Goal: Task Accomplishment & Management: Use online tool/utility

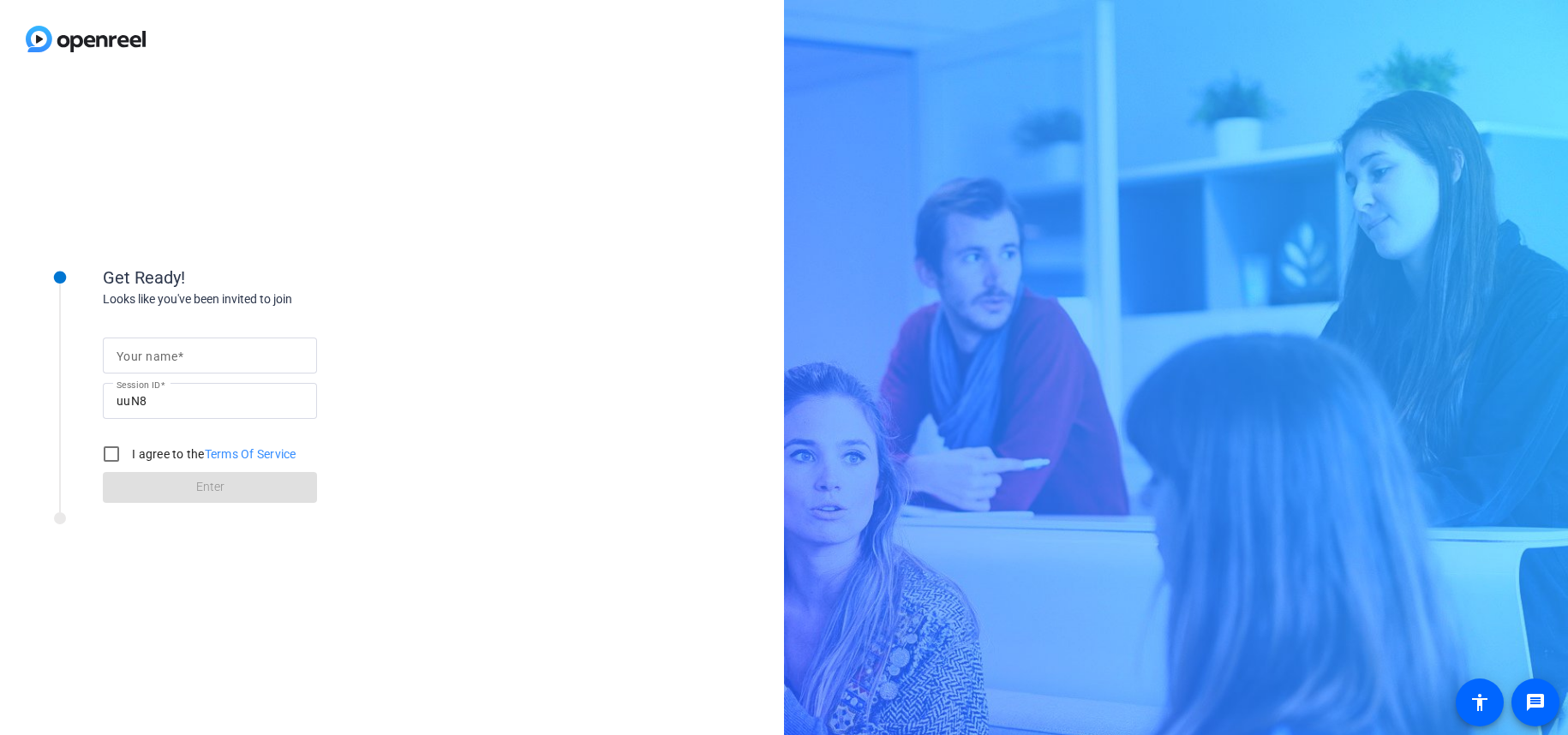
click at [262, 351] on input "Your name" at bounding box center [209, 355] width 187 height 21
type input "[PERSON_NAME]"
drag, startPoint x: 115, startPoint y: 456, endPoint x: 120, endPoint y: 463, distance: 8.6
click at [115, 456] on input "I agree to the Terms Of Service" at bounding box center [110, 454] width 34 height 34
checkbox input "true"
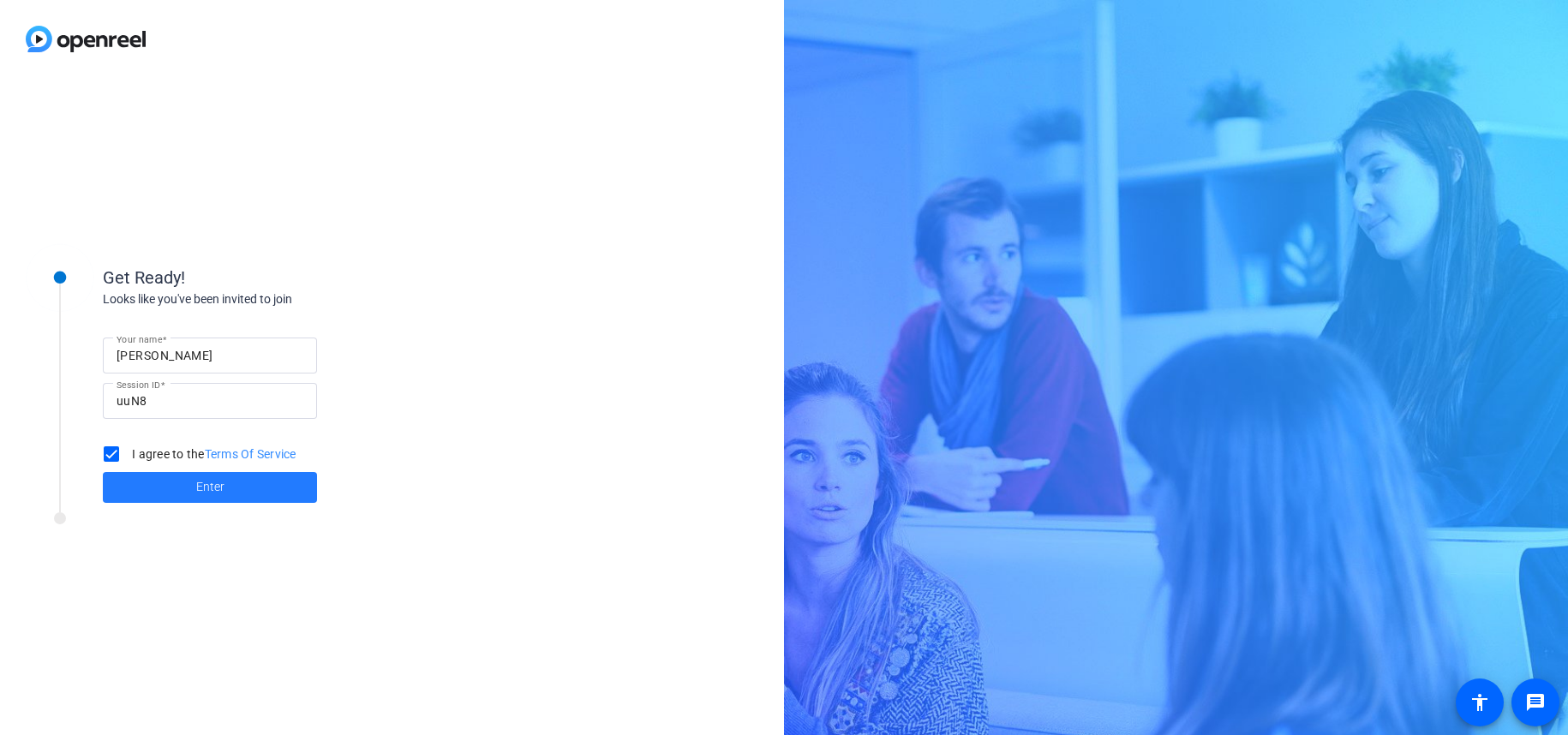
click at [139, 489] on span at bounding box center [209, 488] width 214 height 41
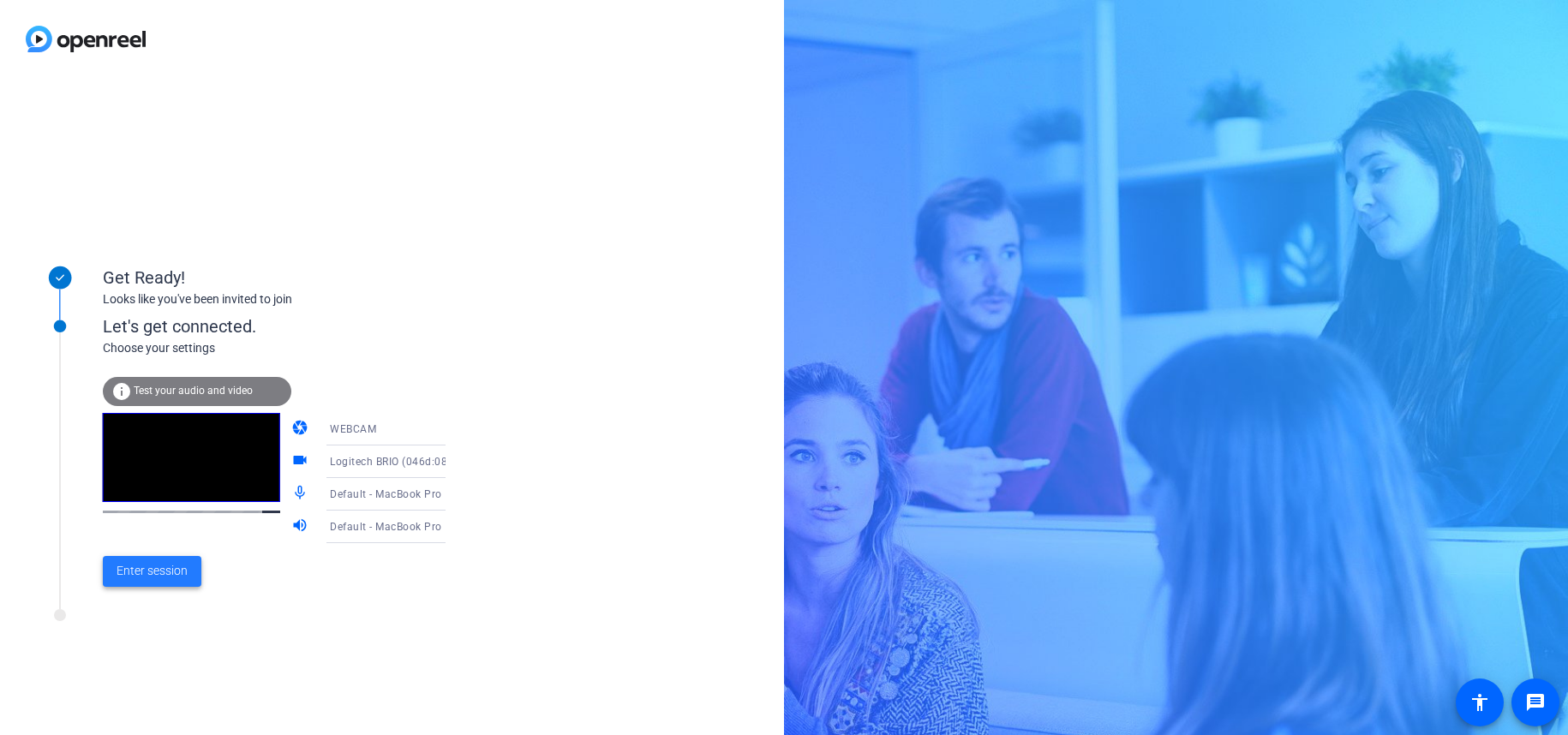
click at [165, 565] on span "Enter session" at bounding box center [151, 571] width 71 height 18
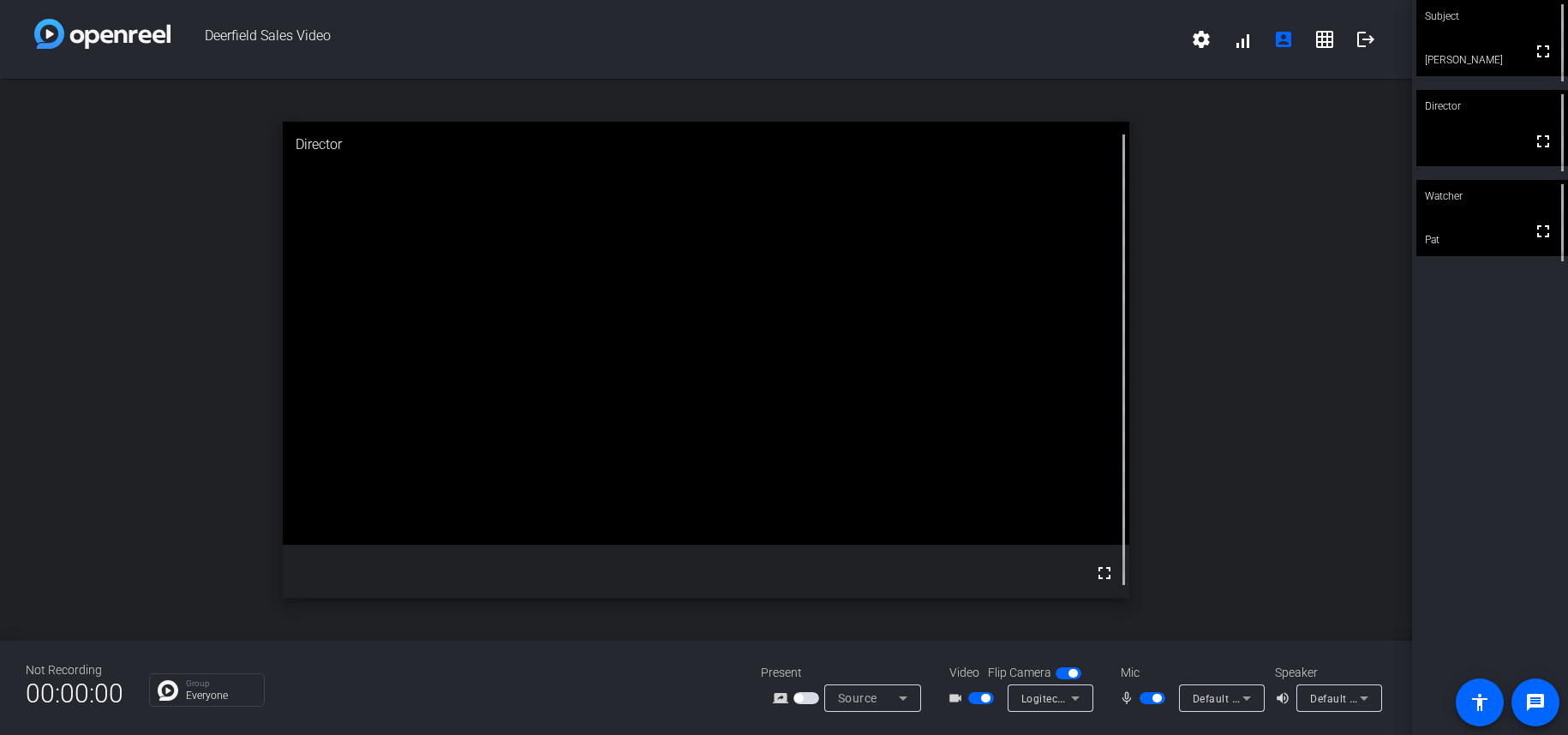
click at [1076, 702] on icon at bounding box center [1075, 698] width 21 height 21
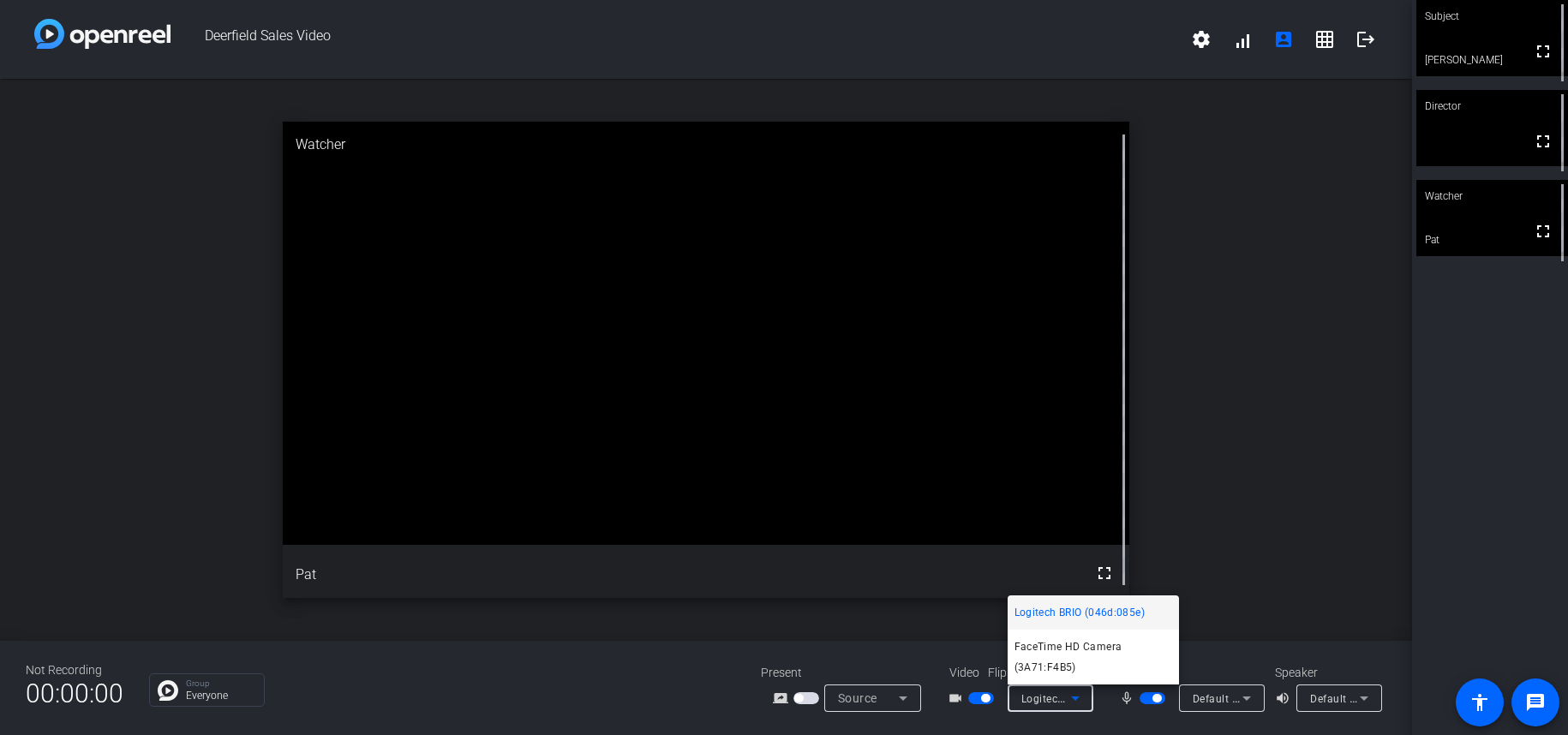
click at [583, 674] on div at bounding box center [784, 368] width 1568 height 735
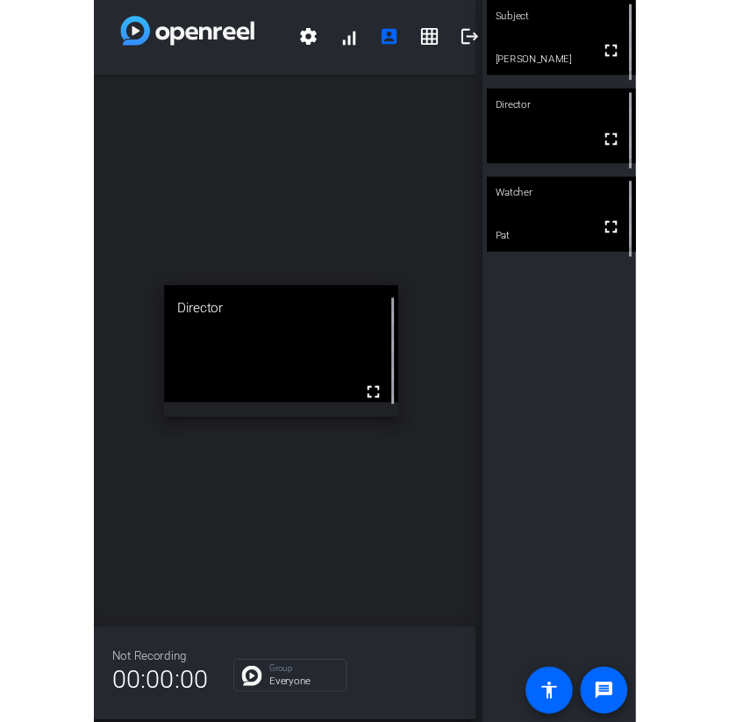
scroll to position [3, 7]
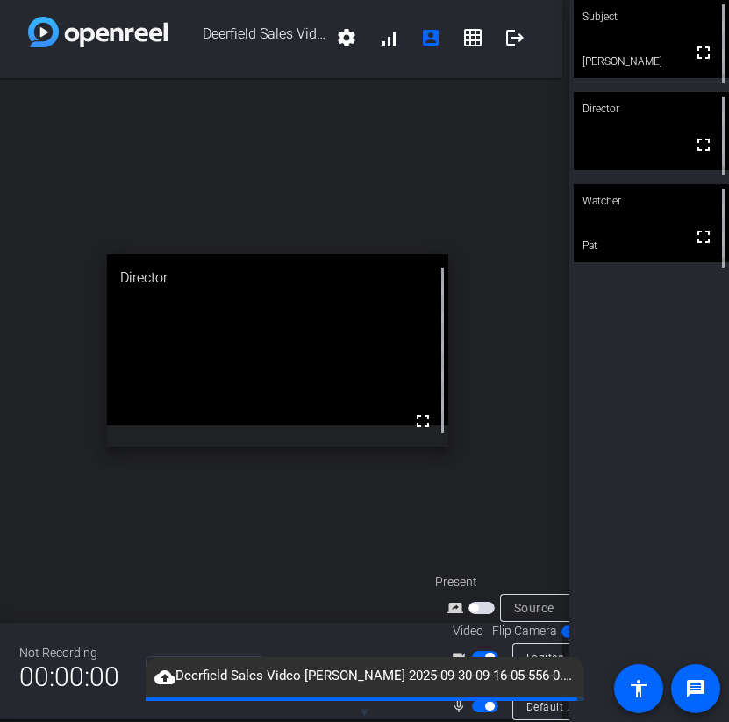
drag, startPoint x: 58, startPoint y: 93, endPoint x: 70, endPoint y: 58, distance: 37.2
click at [58, 92] on div "open_in_new Director fullscreen" at bounding box center [277, 350] width 569 height 545
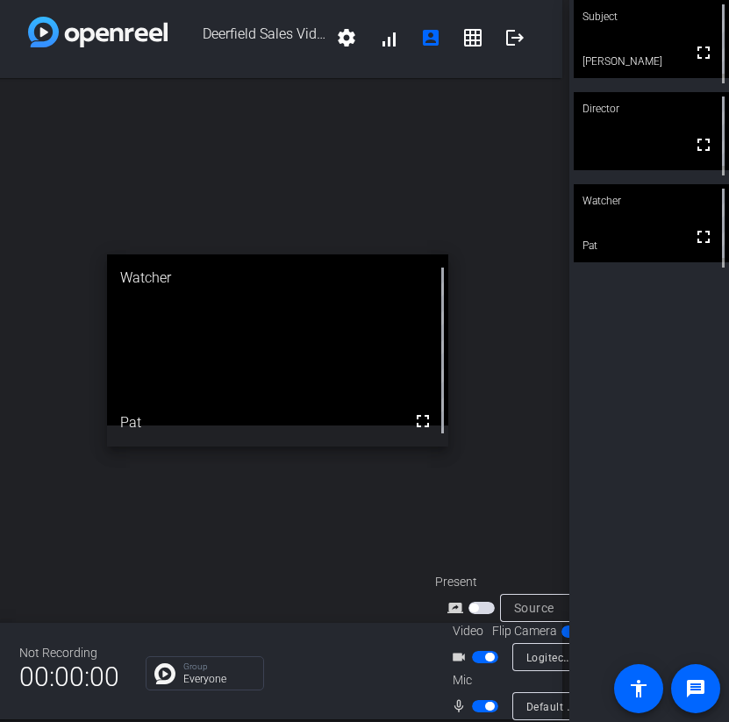
click at [0, 139] on html "Accessibility Screen-Reader Guide, Feedback, and Issue Reporting | New window D…" at bounding box center [364, 361] width 729 height 722
click at [44, 132] on div "open_in_new Watcher fullscreen Pat" at bounding box center [277, 350] width 569 height 545
drag, startPoint x: 372, startPoint y: 166, endPoint x: 392, endPoint y: 155, distance: 22.7
click at [372, 165] on div "open_in_new Watcher fullscreen Pat" at bounding box center [277, 350] width 569 height 545
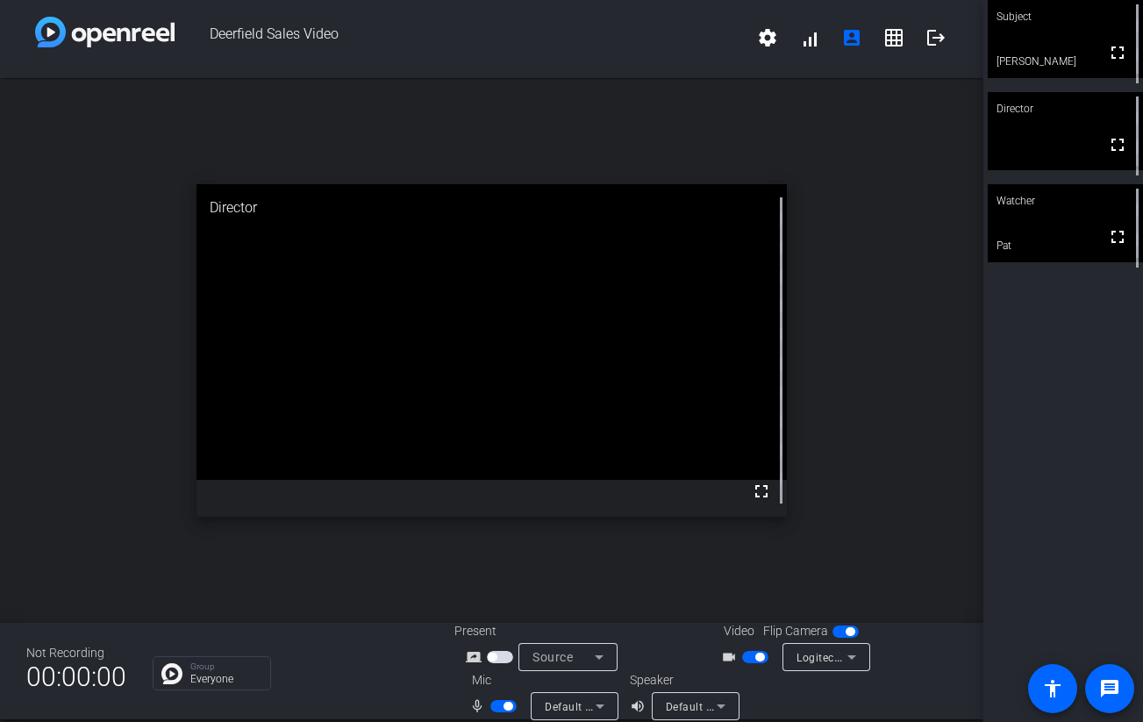
scroll to position [3, 0]
click at [616, 139] on div "open_in_new Watcher fullscreen Pat" at bounding box center [491, 350] width 983 height 545
